Goal: Transaction & Acquisition: Purchase product/service

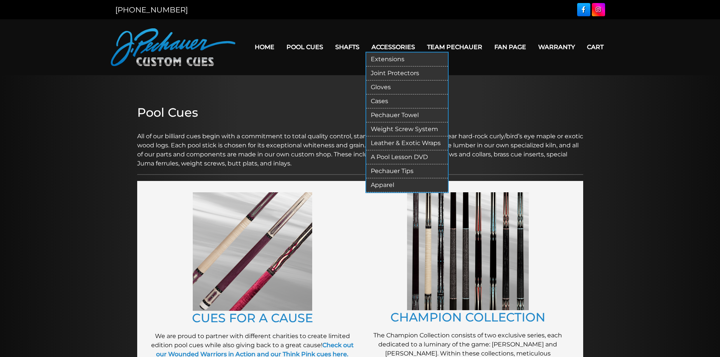
click at [392, 56] on link "Extensions" at bounding box center [407, 60] width 82 height 14
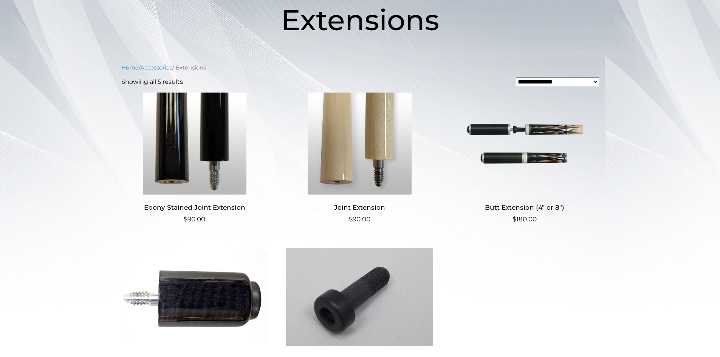
scroll to position [124, 0]
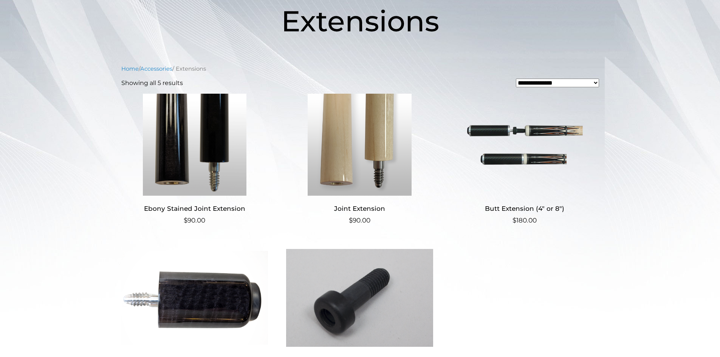
click at [179, 161] on img at bounding box center [194, 145] width 147 height 102
